Goal: Information Seeking & Learning: Learn about a topic

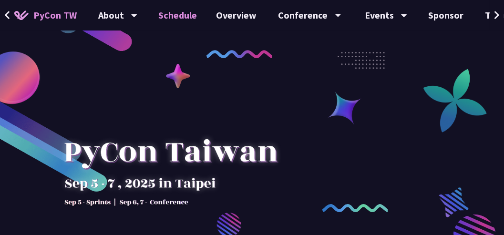
click at [183, 11] on link "Schedule" at bounding box center [178, 15] width 58 height 31
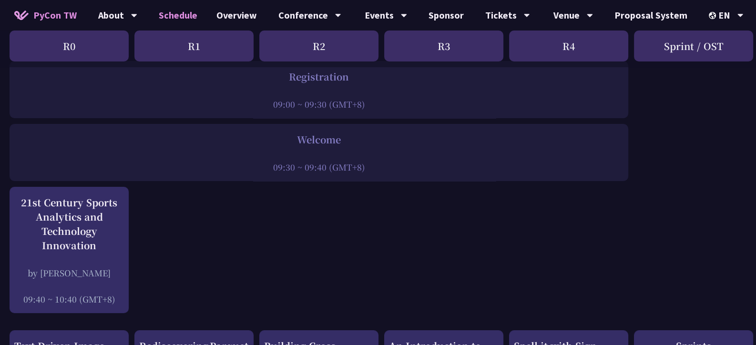
scroll to position [111, 0]
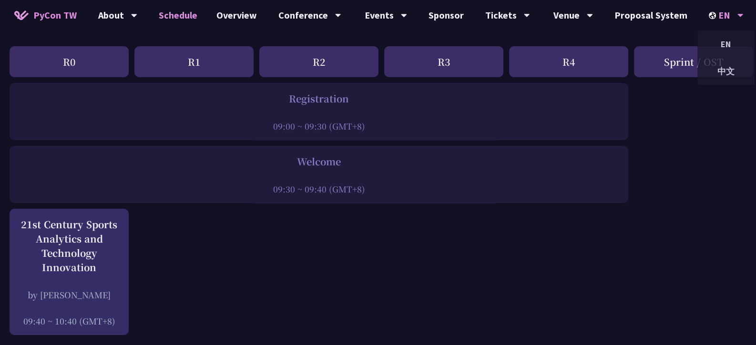
click at [503, 20] on div "EN" at bounding box center [726, 15] width 35 height 31
click at [503, 71] on div "中文" at bounding box center [725, 71] width 57 height 22
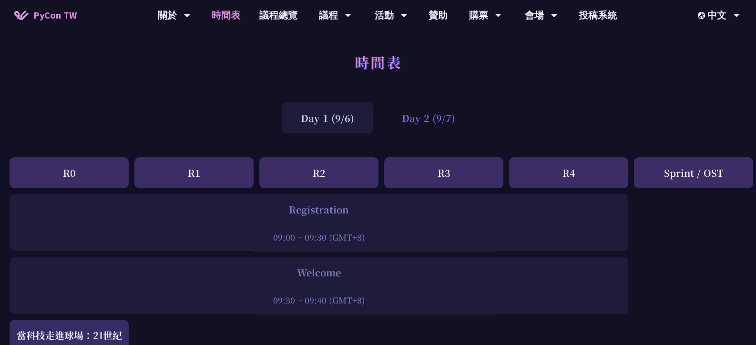
click at [440, 127] on div "Day 2 (9/7)" at bounding box center [429, 117] width 92 height 31
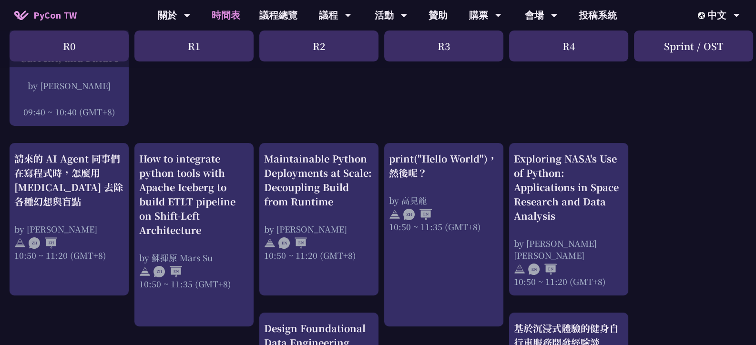
scroll to position [334, 0]
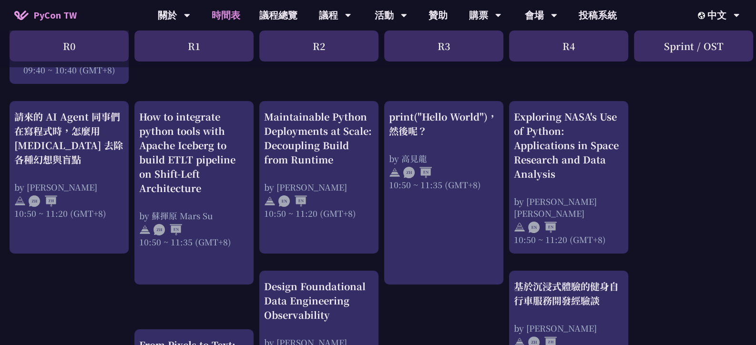
drag, startPoint x: 427, startPoint y: 159, endPoint x: 75, endPoint y: 315, distance: 384.8
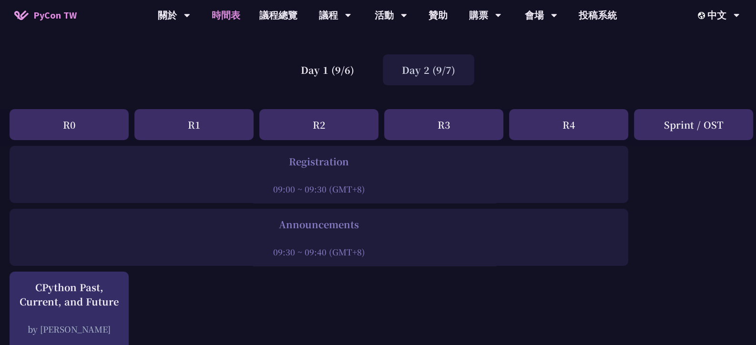
scroll to position [47, 0]
